Goal: Transaction & Acquisition: Book appointment/travel/reservation

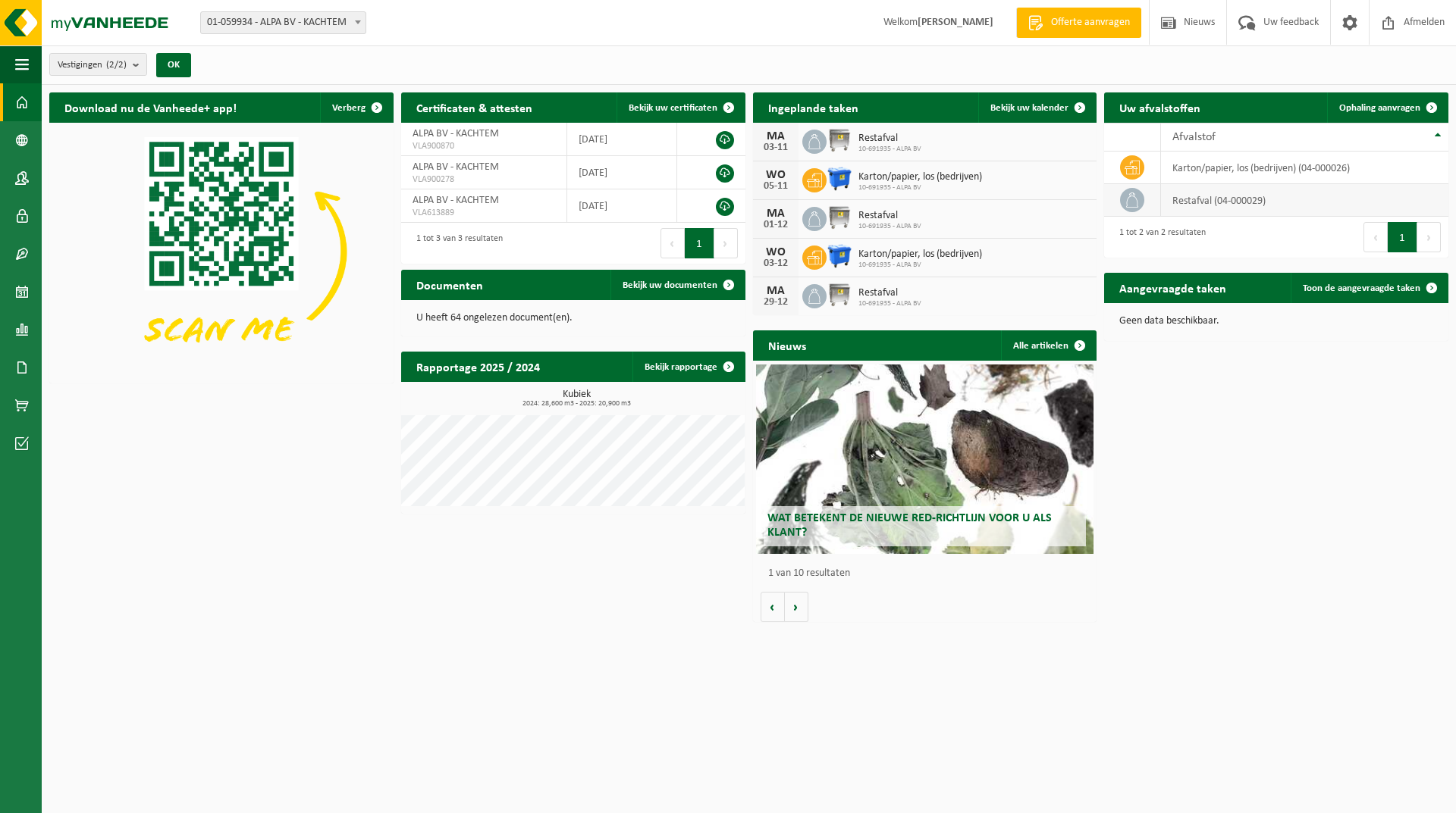
click at [1211, 202] on td "restafval (04-000029)" at bounding box center [1304, 201] width 287 height 33
click at [1386, 106] on span "Ophaling aanvragen" at bounding box center [1379, 108] width 81 height 10
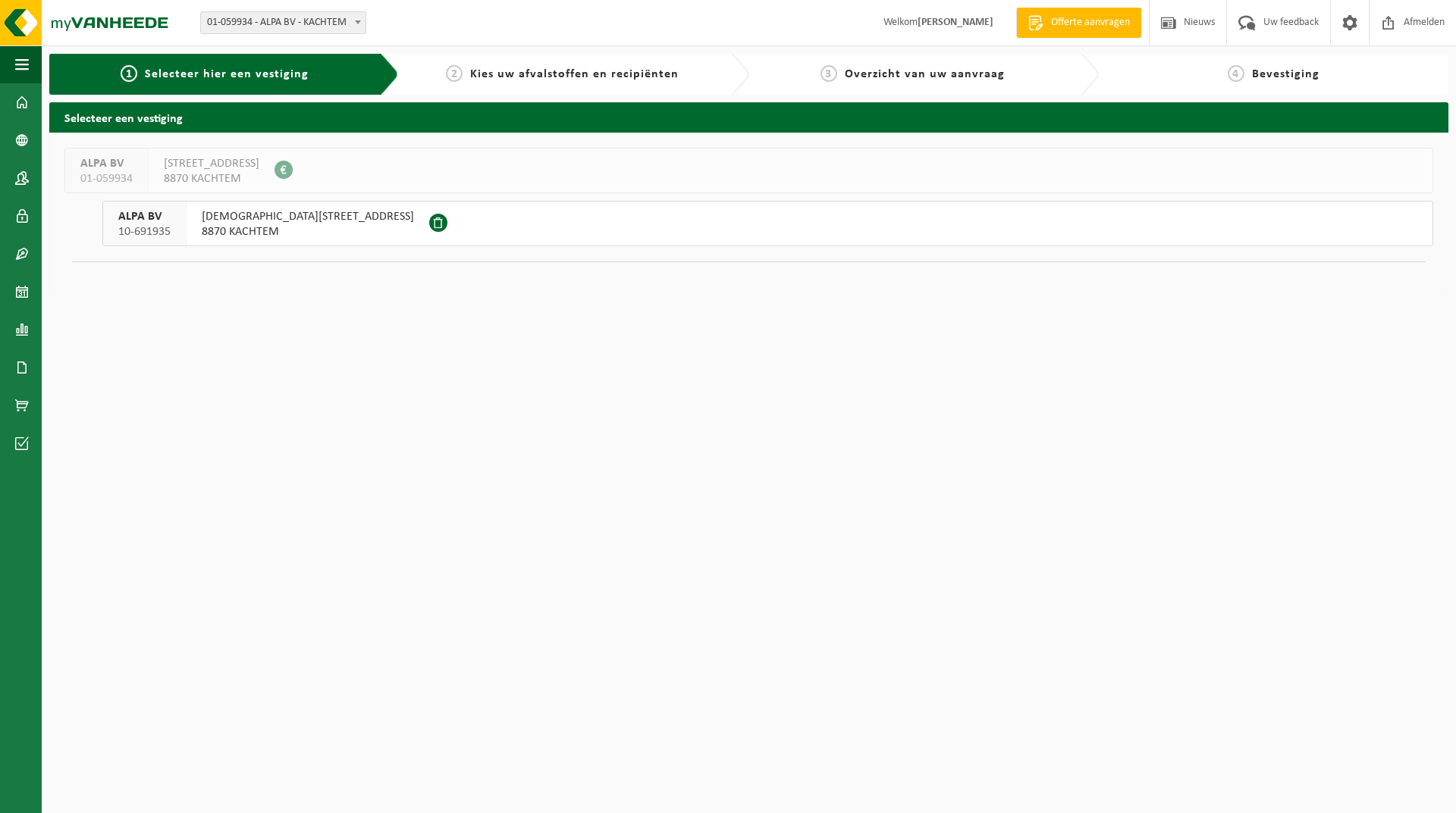
click at [276, 218] on span "PRIESTER PATTYNSTRAAT 3" at bounding box center [308, 217] width 212 height 15
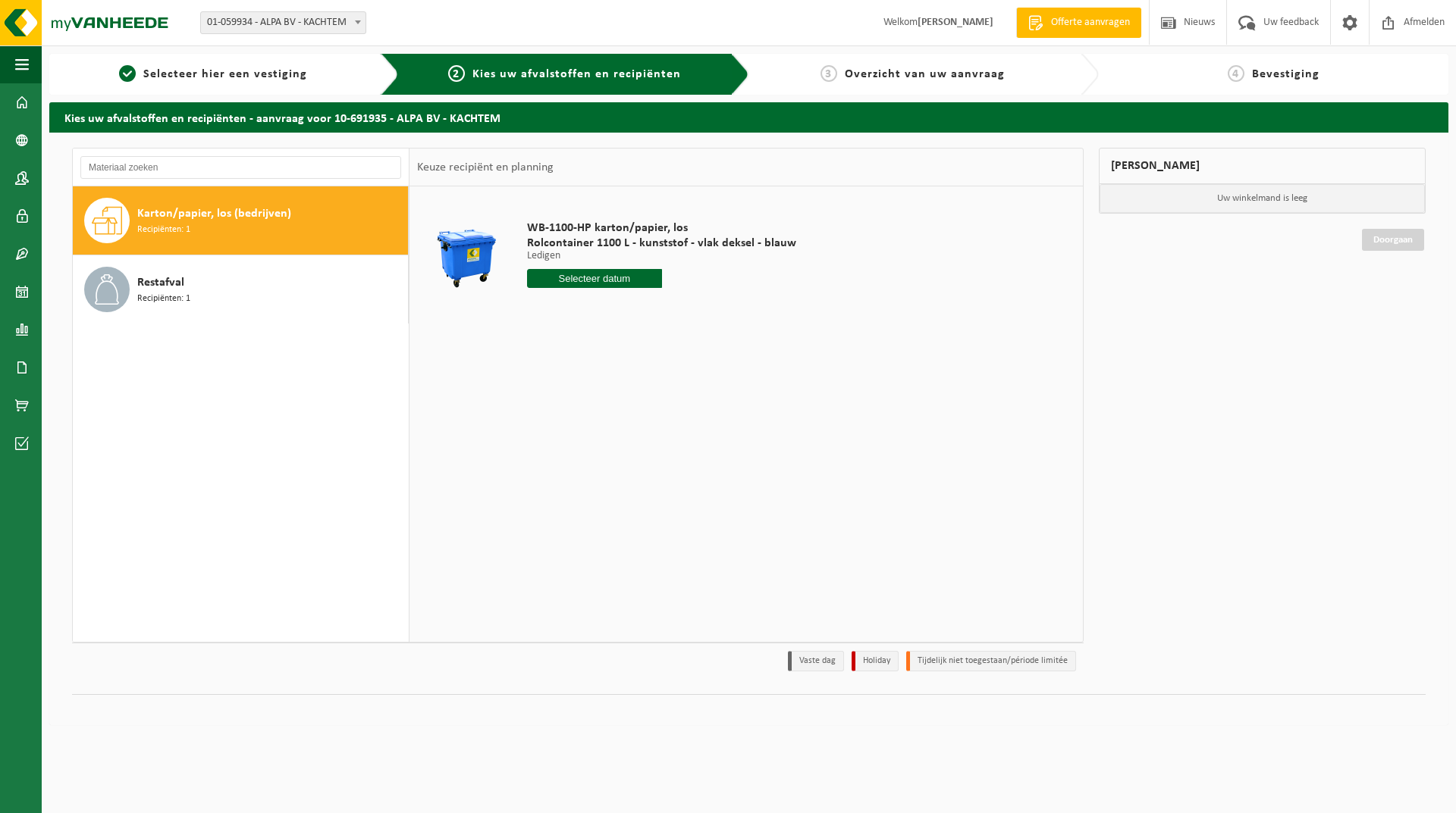
click at [559, 277] on input "text" at bounding box center [594, 278] width 135 height 19
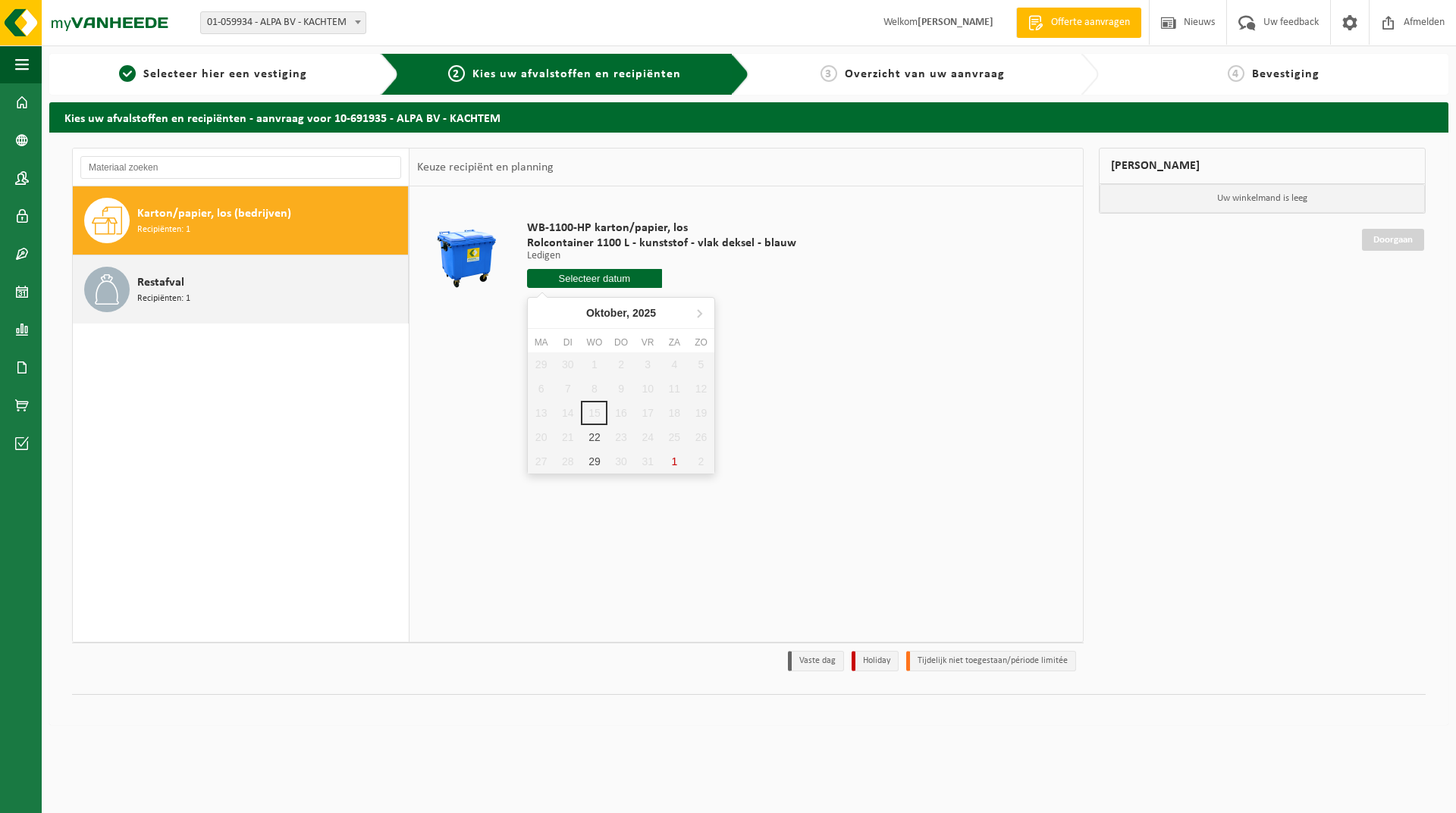
click at [232, 289] on div "Restafval Recipiënten: 1" at bounding box center [270, 290] width 267 height 46
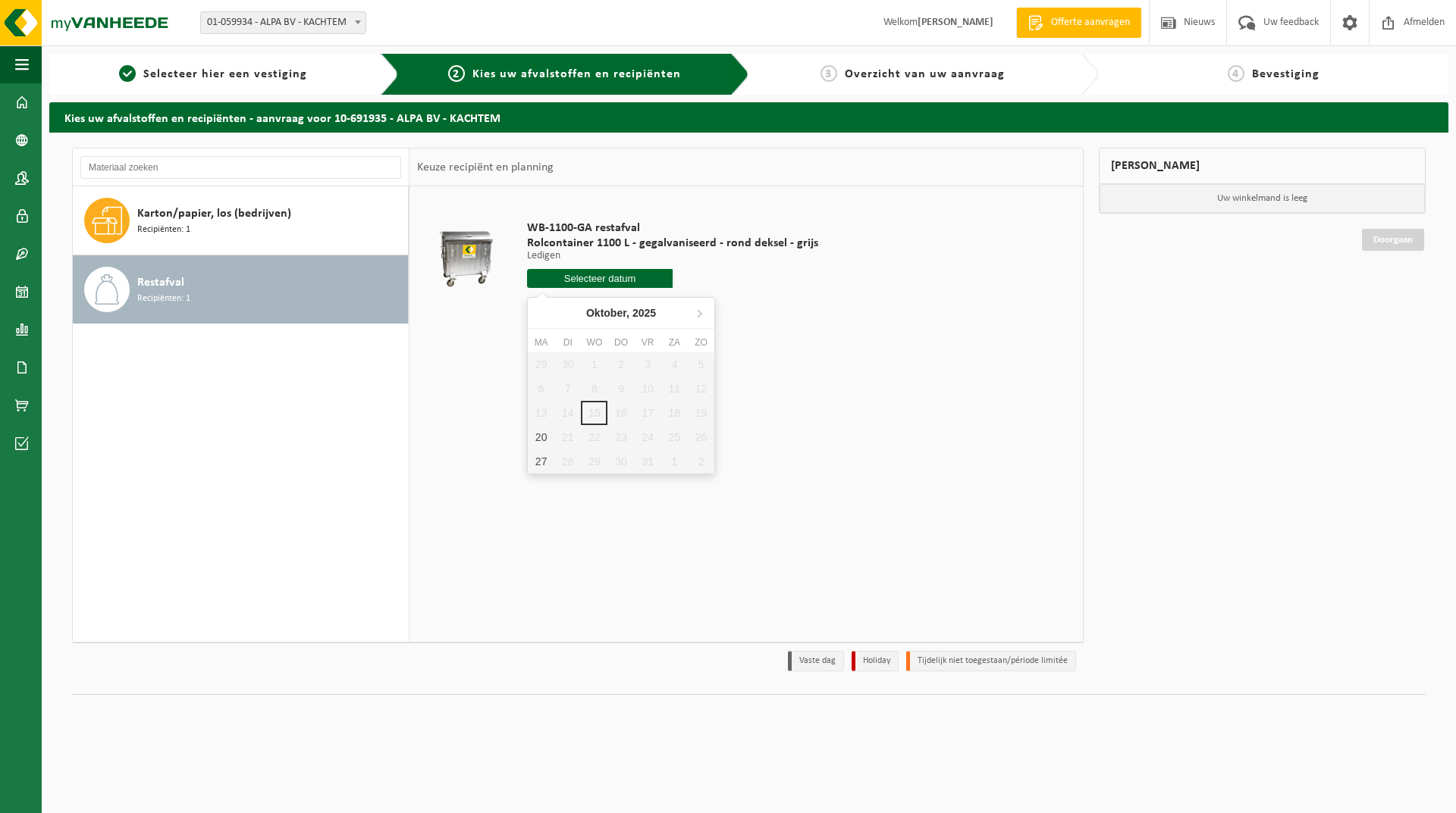
click at [627, 279] on input "text" at bounding box center [600, 278] width 145 height 19
click at [542, 440] on div "20" at bounding box center [541, 437] width 27 height 24
type input "Van 2025-10-20"
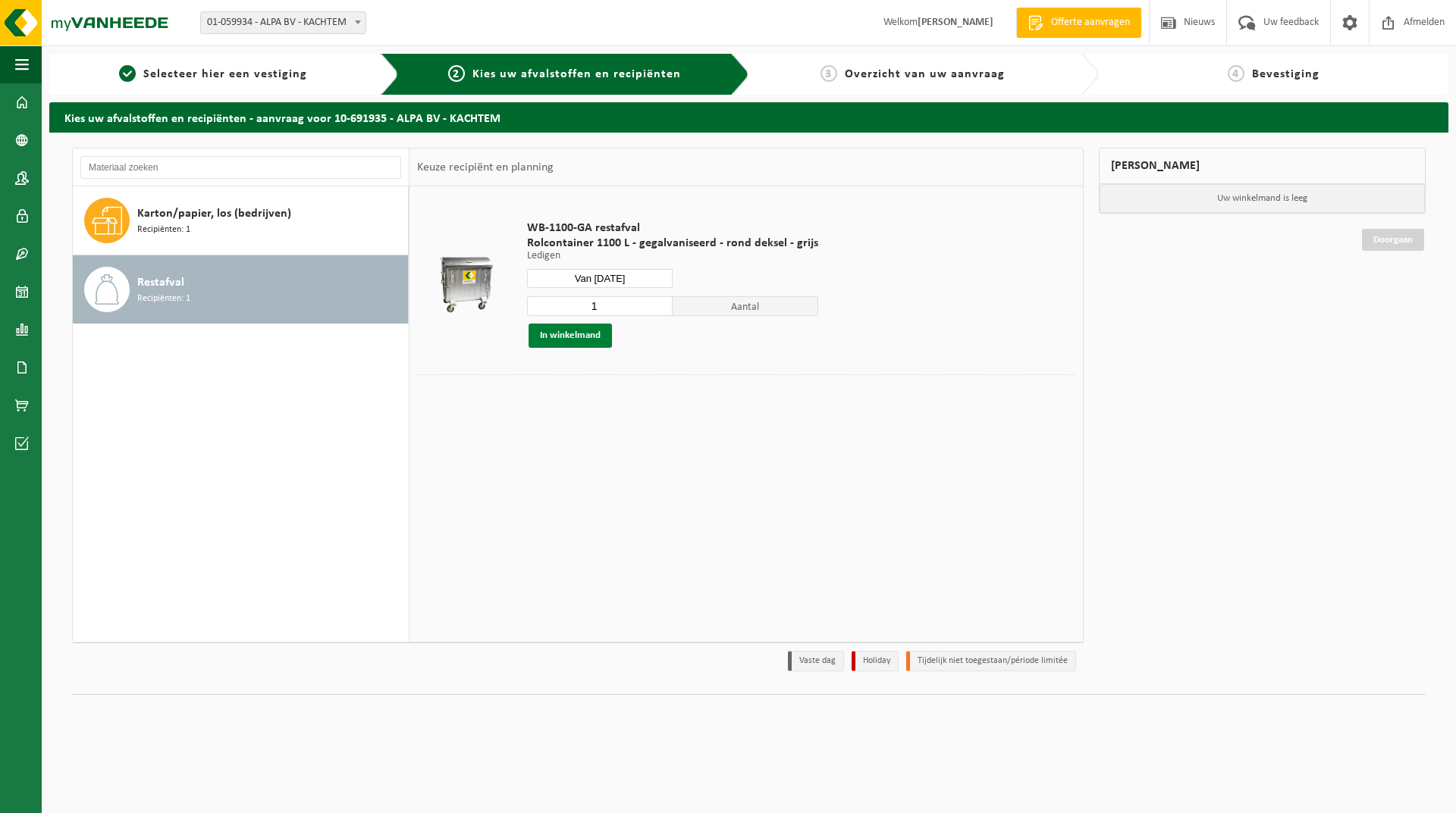
click at [572, 338] on button "In winkelmand" at bounding box center [569, 335] width 83 height 24
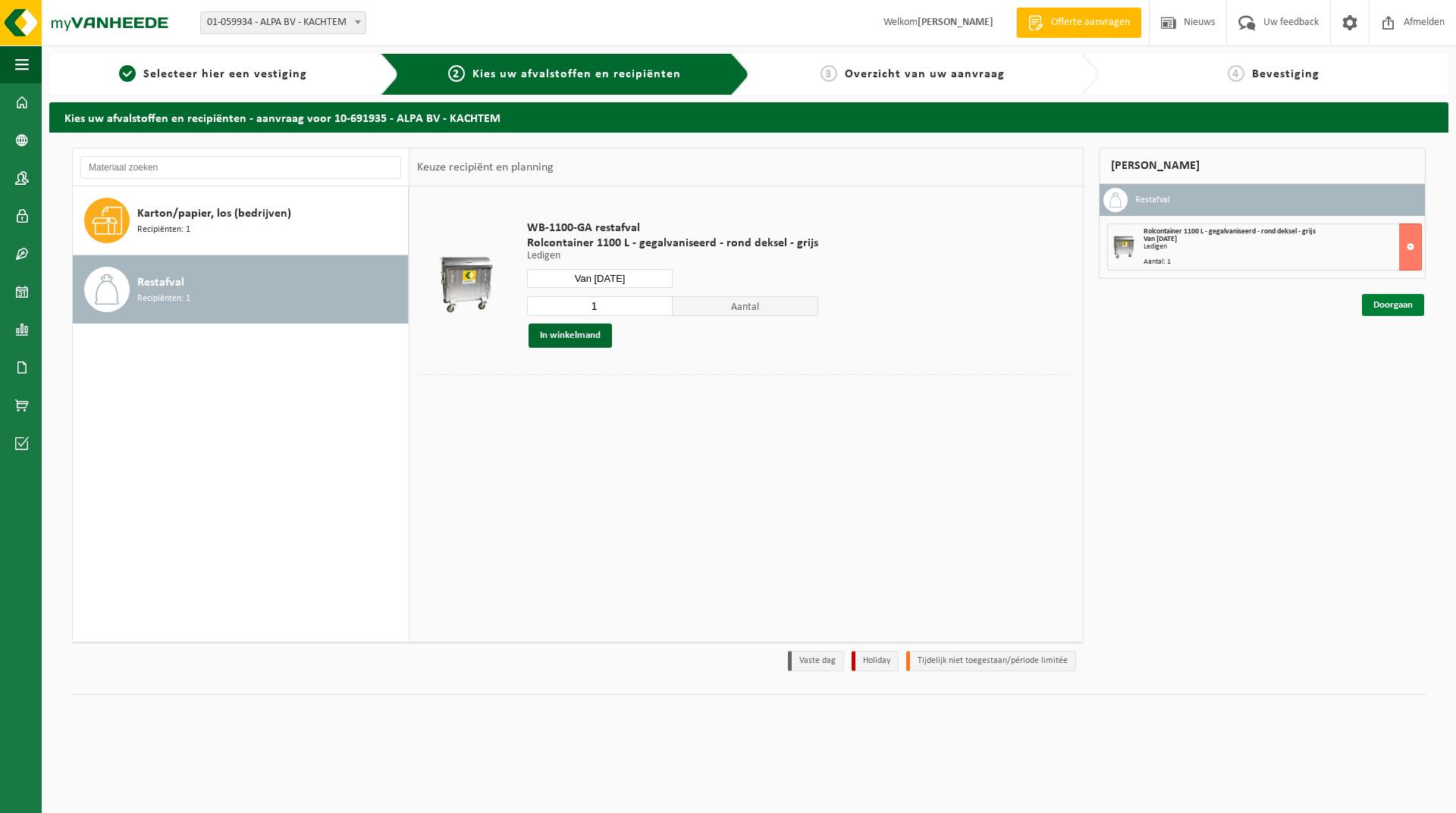
click at [1386, 307] on link "Doorgaan" at bounding box center [1392, 304] width 62 height 22
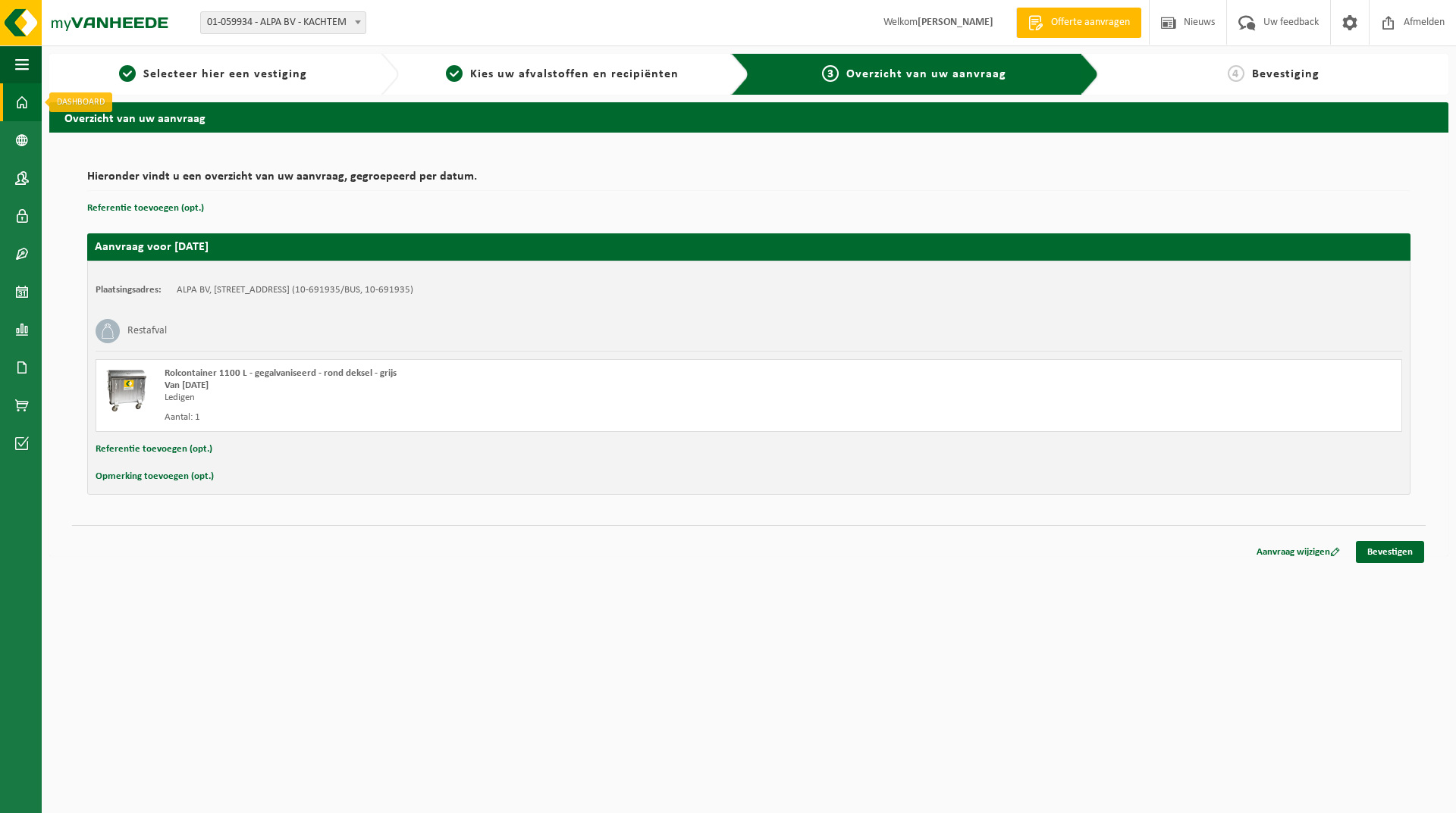
click at [22, 86] on span at bounding box center [22, 102] width 13 height 38
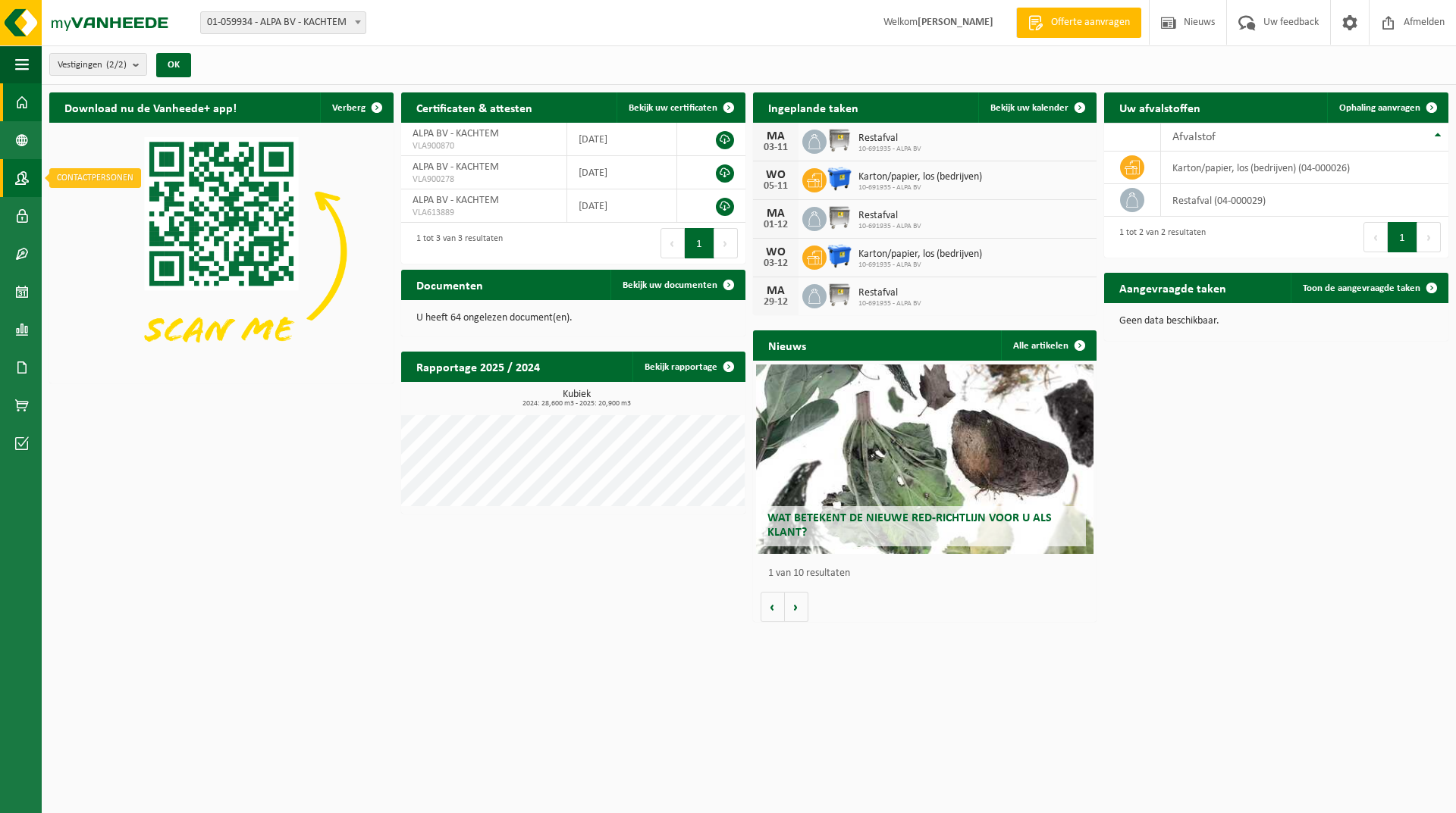
click at [9, 191] on link "Contactpersonen" at bounding box center [21, 178] width 42 height 38
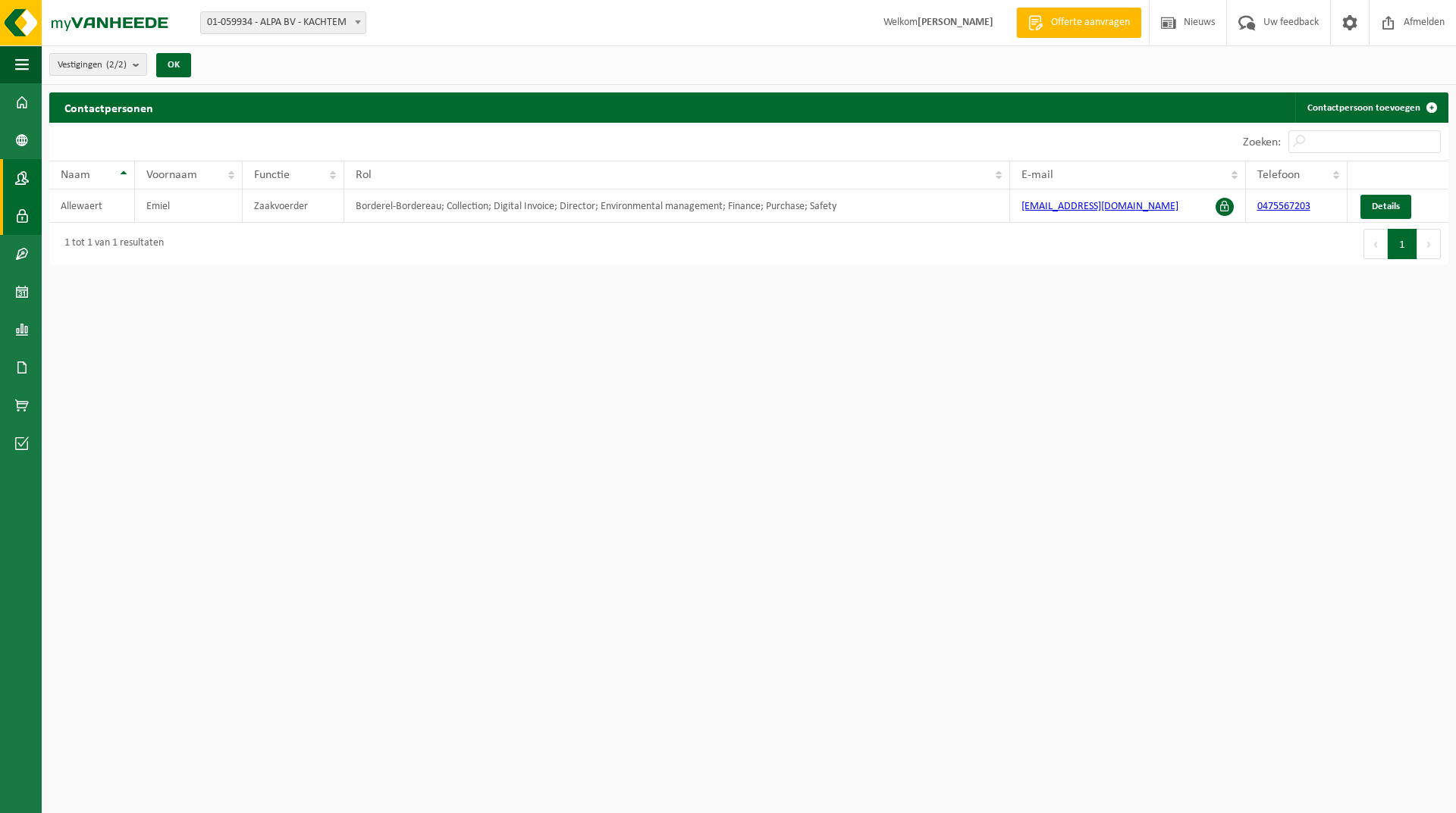
click at [15, 220] on span at bounding box center [22, 216] width 13 height 38
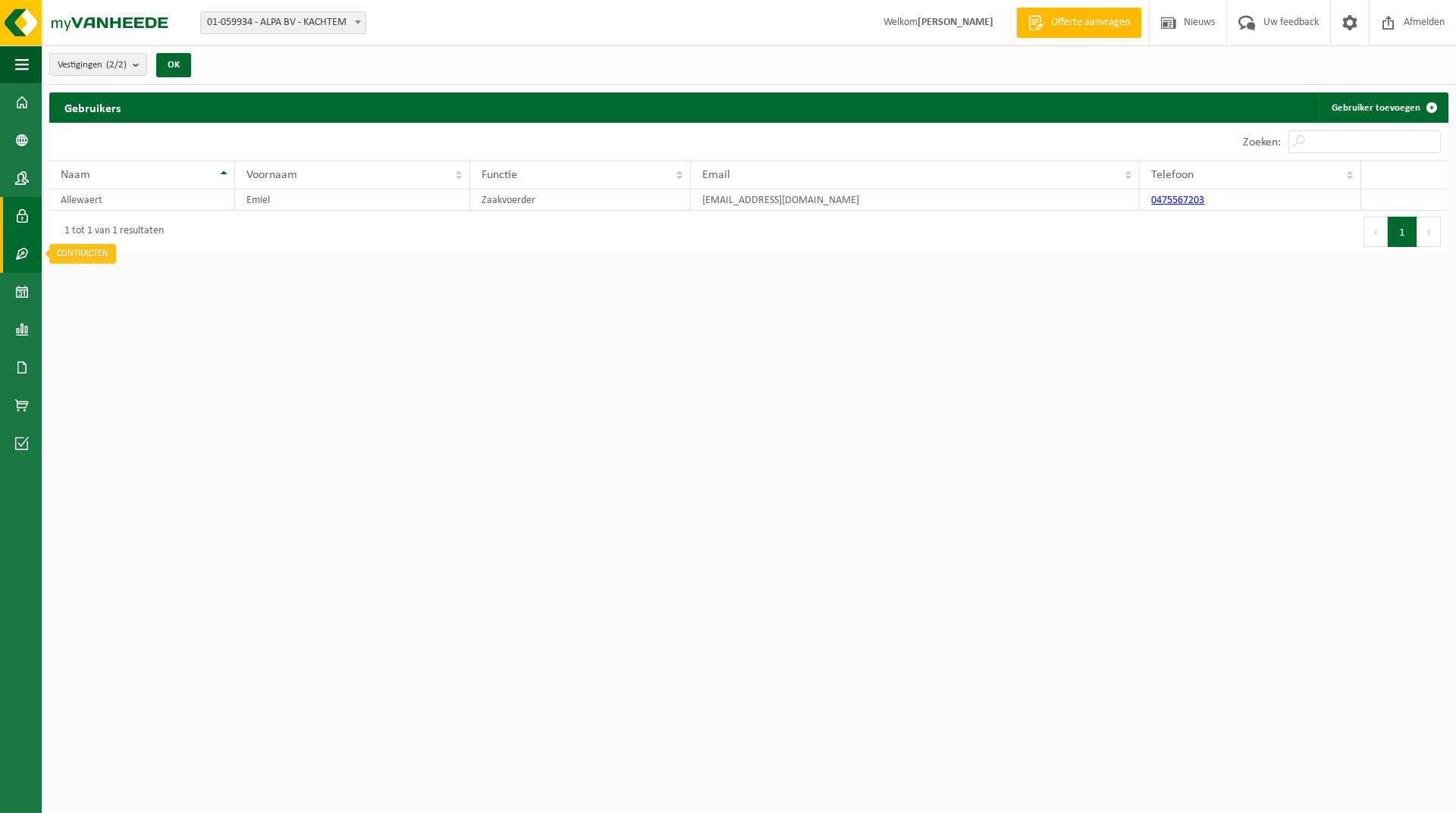
click at [26, 252] on span at bounding box center [22, 254] width 13 height 38
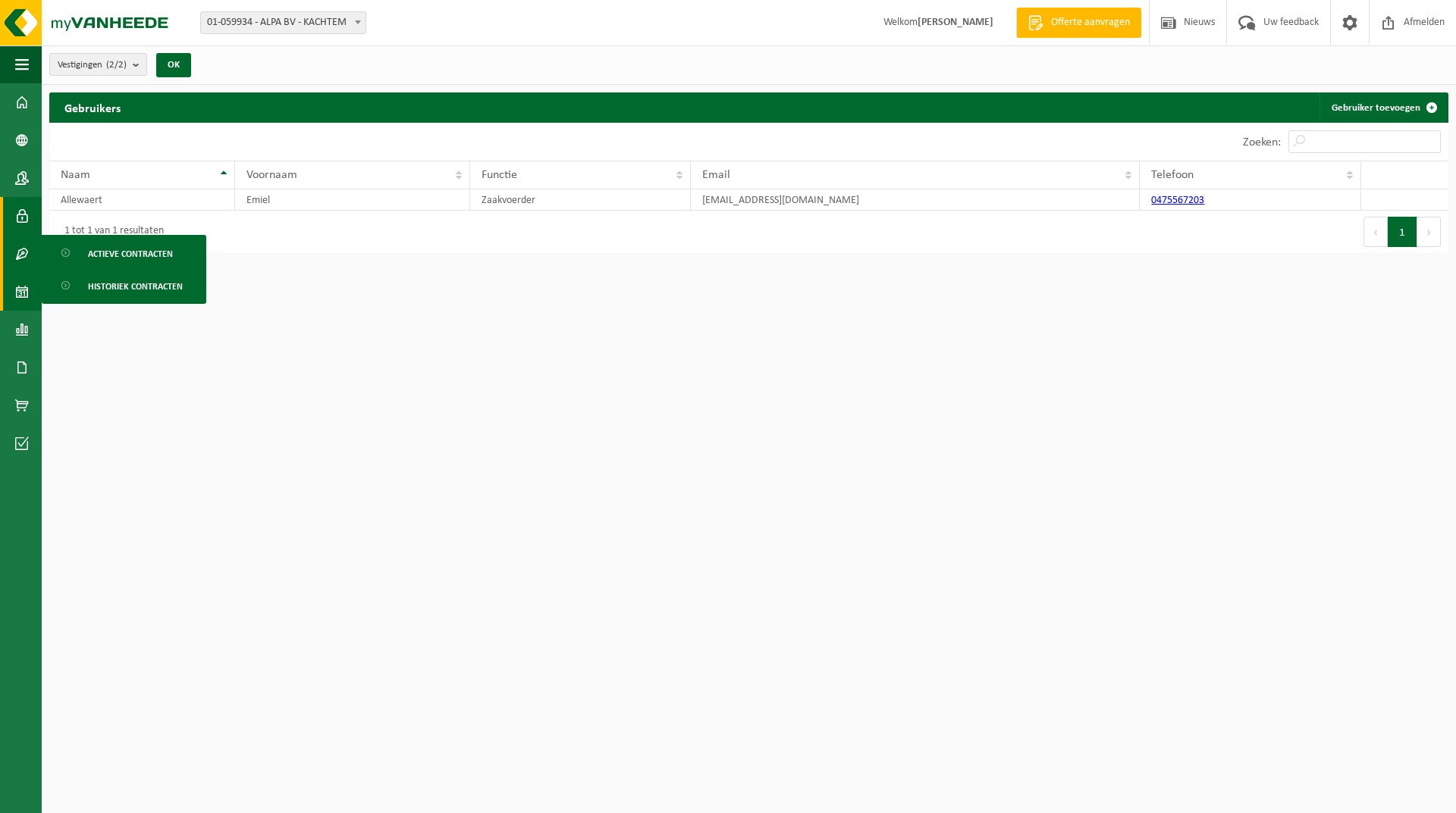
click at [22, 297] on span at bounding box center [22, 292] width 13 height 38
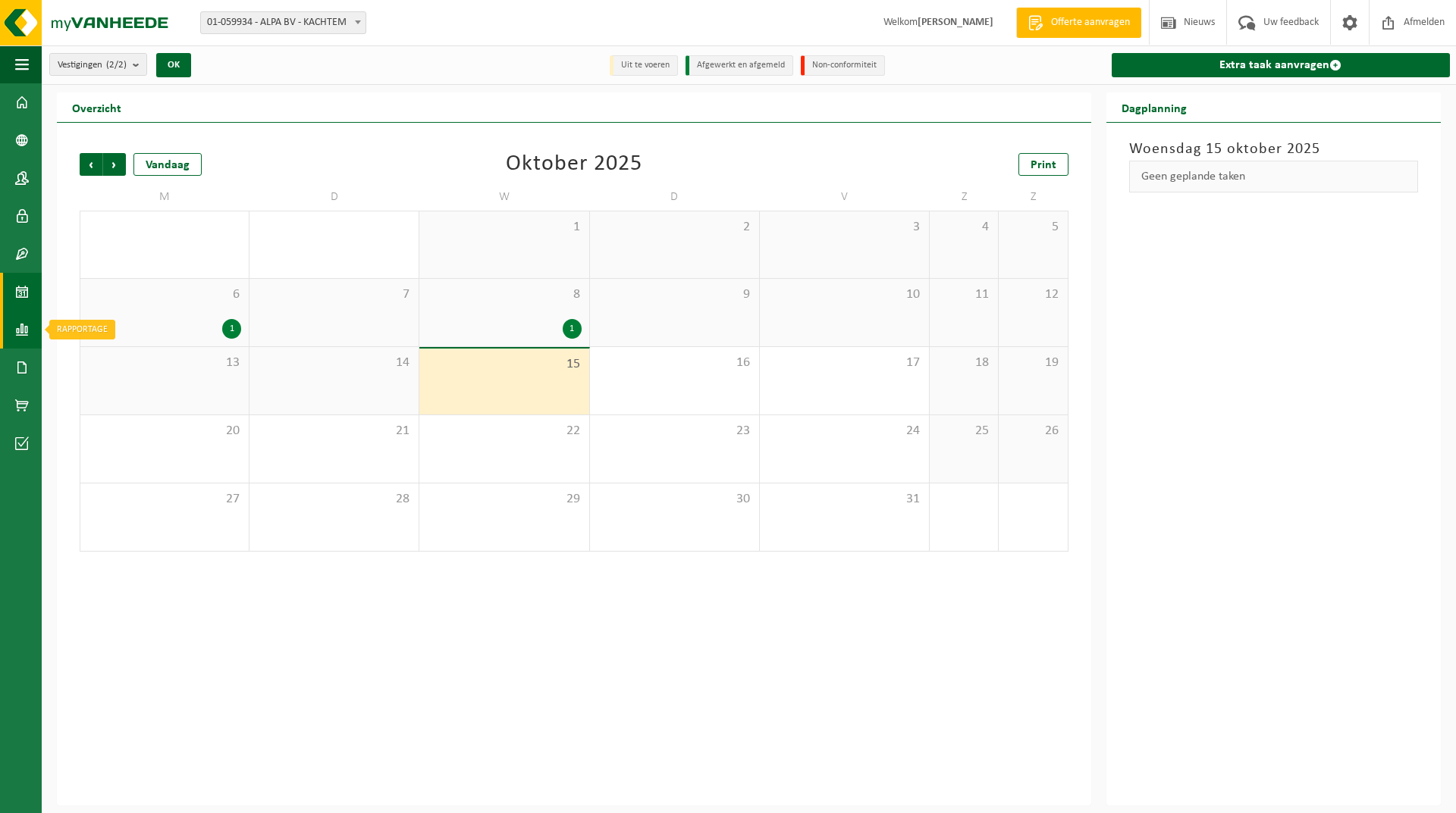
click at [18, 323] on span at bounding box center [22, 330] width 13 height 38
click at [31, 373] on link "Documenten" at bounding box center [21, 368] width 42 height 38
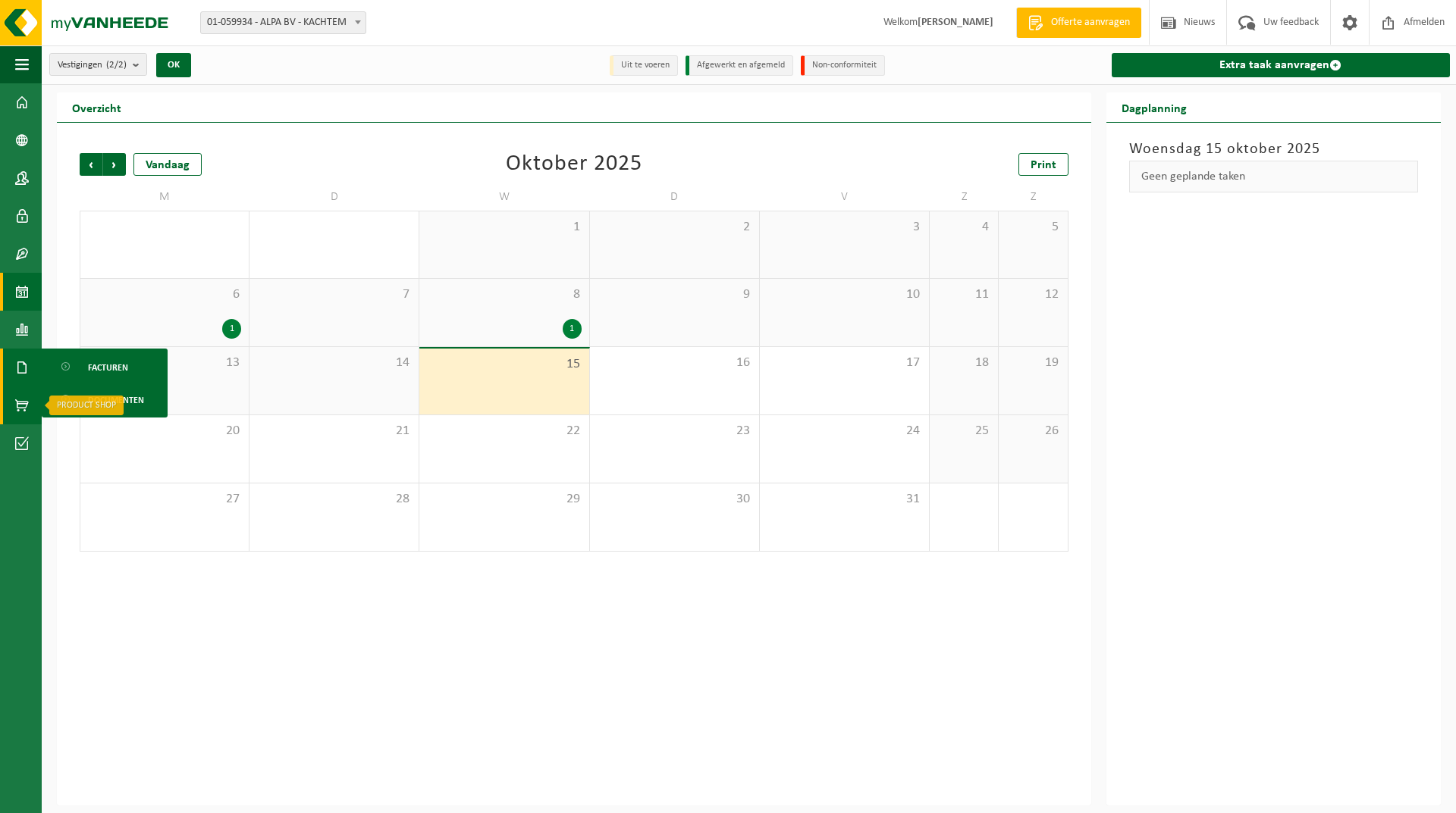
click at [18, 406] on span at bounding box center [22, 406] width 13 height 38
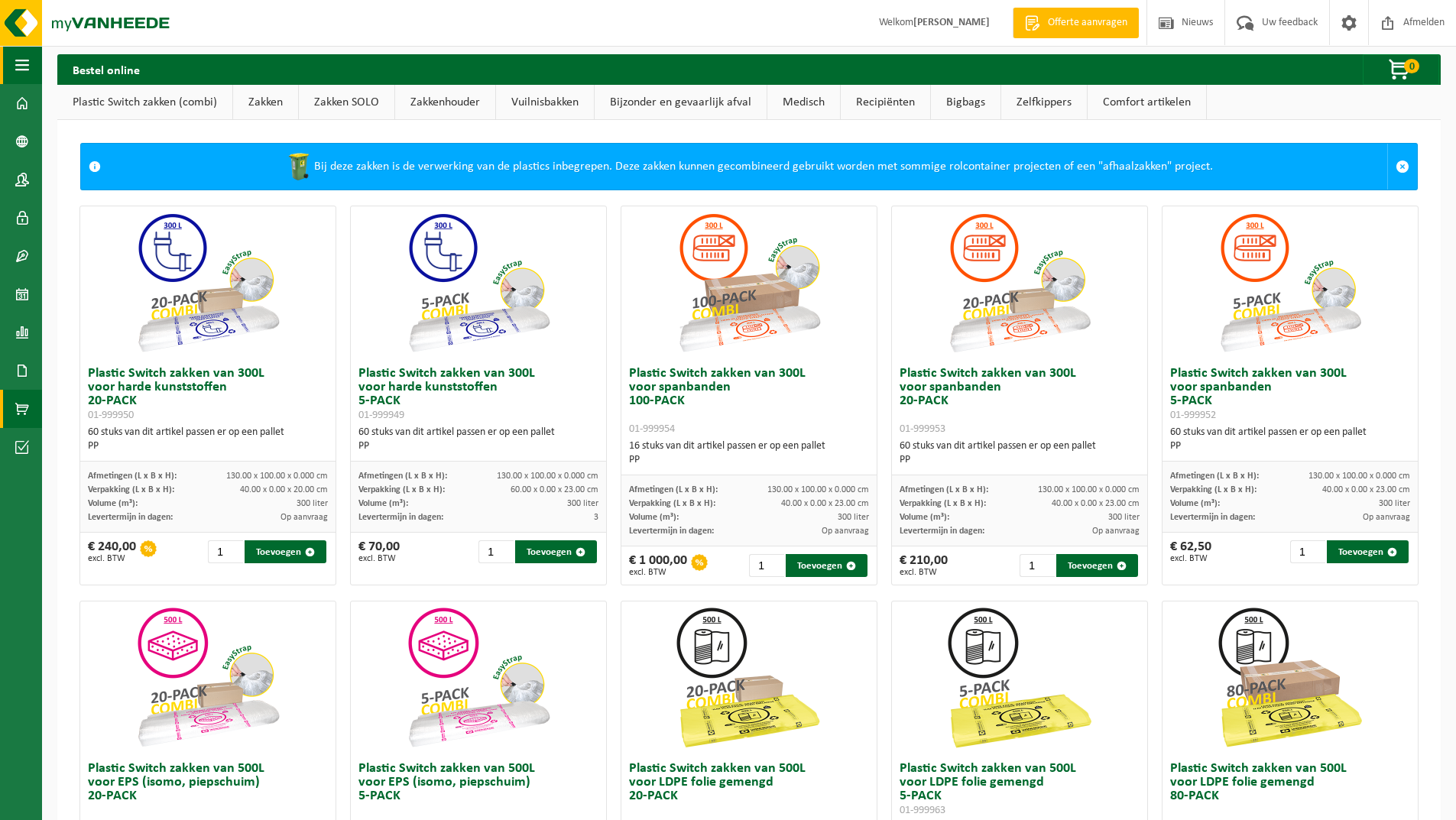
click at [28, 75] on span "button" at bounding box center [22, 66] width 13 height 39
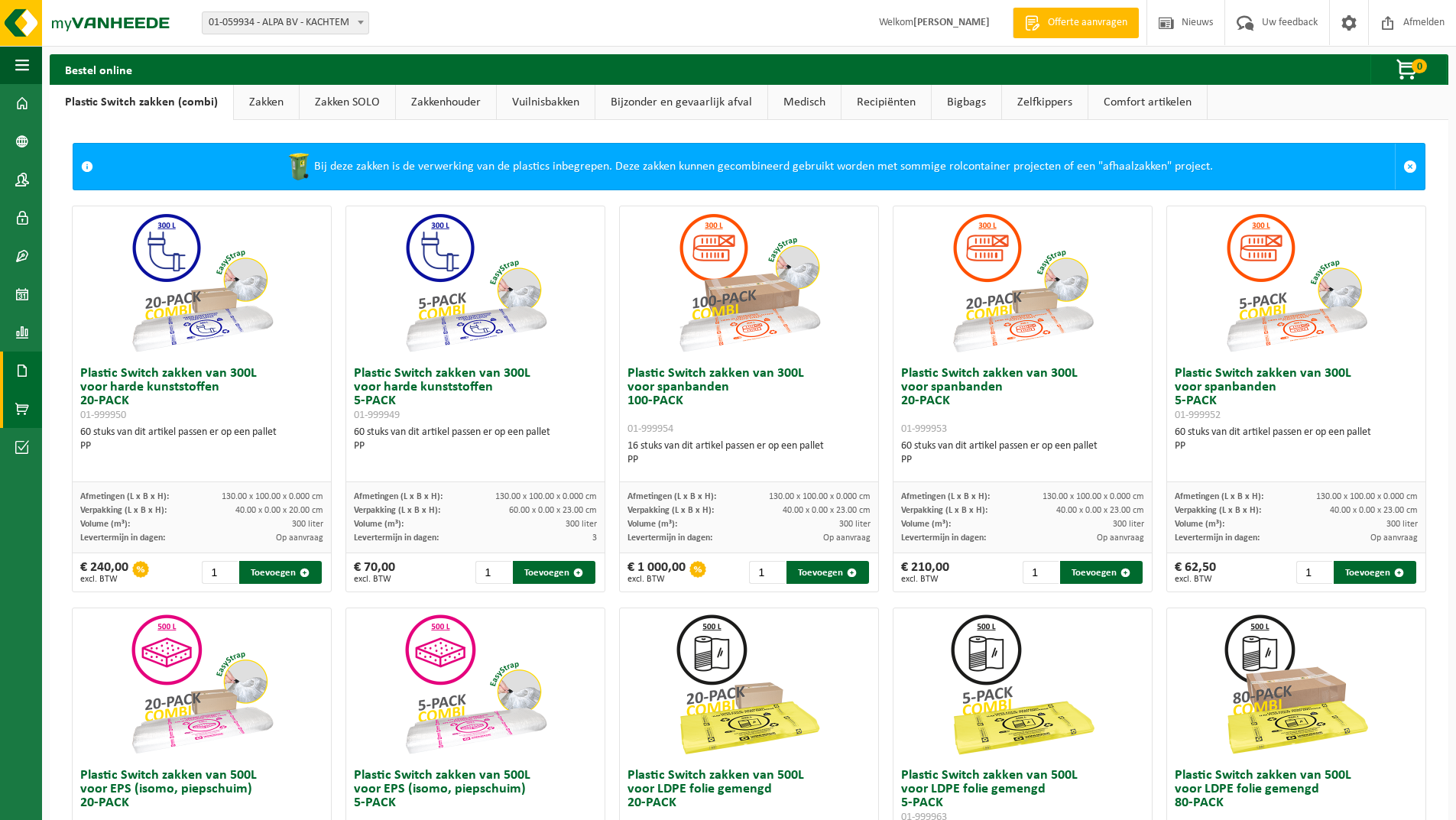
click at [27, 360] on span at bounding box center [22, 371] width 13 height 39
click at [122, 366] on span "Facturen" at bounding box center [109, 370] width 40 height 29
